Goal: Transaction & Acquisition: Subscribe to service/newsletter

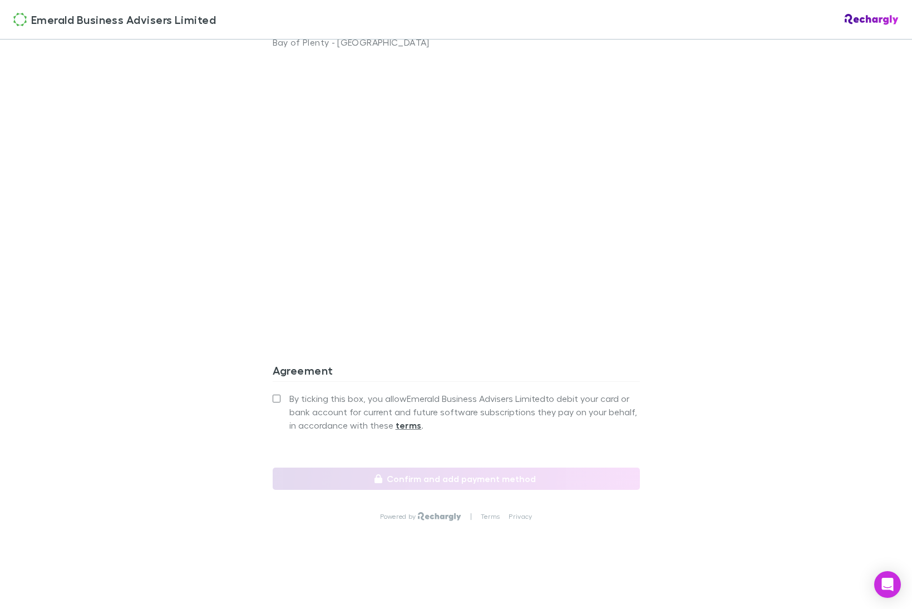
scroll to position [821, 0]
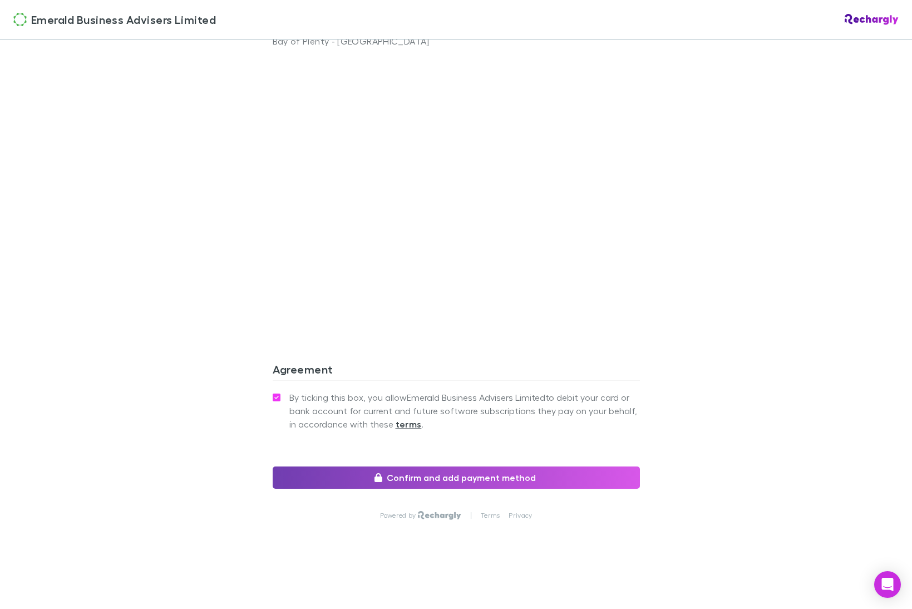
click at [495, 483] on button "Confirm and add payment method" at bounding box center [456, 477] width 367 height 22
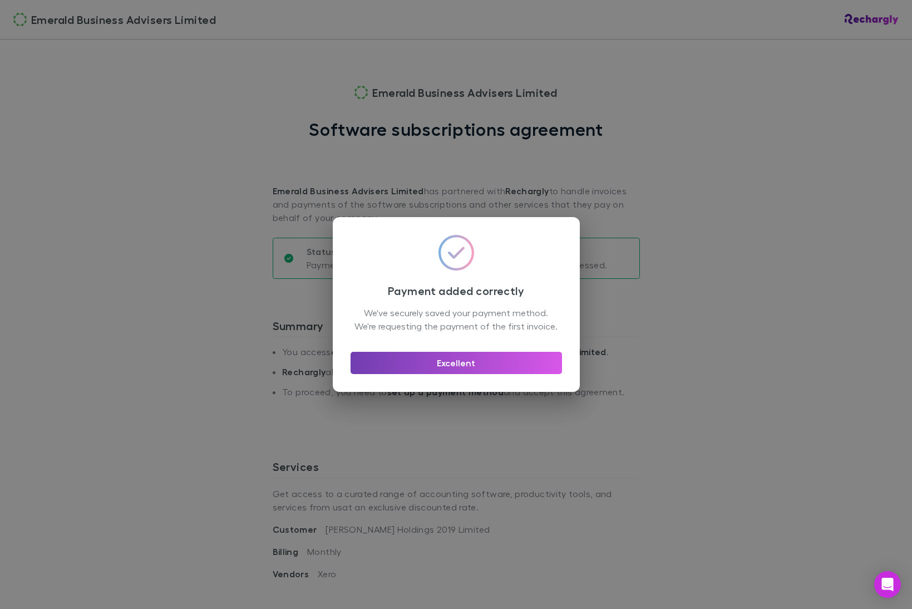
click at [494, 371] on button "Excellent" at bounding box center [456, 363] width 211 height 22
